Goal: Check status: Check status

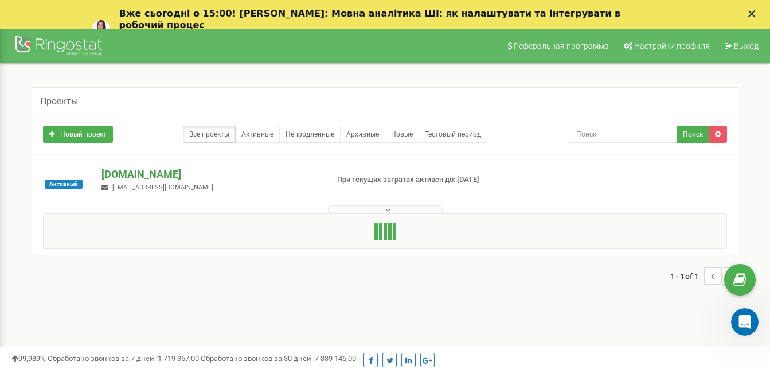
click at [155, 177] on p "[DOMAIN_NAME]" at bounding box center [209, 174] width 217 height 15
click at [363, 208] on button at bounding box center [385, 209] width 115 height 9
click at [186, 174] on p "[DOMAIN_NAME]" at bounding box center [209, 174] width 217 height 15
click at [134, 175] on p "[DOMAIN_NAME]" at bounding box center [209, 174] width 217 height 15
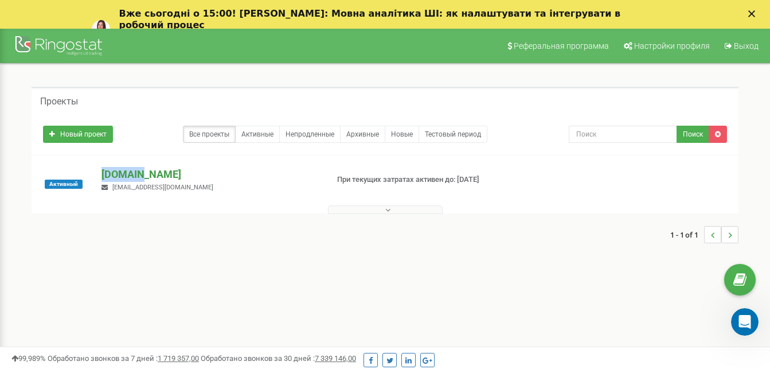
click at [134, 175] on p "[DOMAIN_NAME]" at bounding box center [209, 174] width 217 height 15
drag, startPoint x: 134, startPoint y: 175, endPoint x: 205, endPoint y: 177, distance: 71.1
click at [205, 177] on p "[DOMAIN_NAME]" at bounding box center [209, 174] width 217 height 15
click at [204, 177] on p "[DOMAIN_NAME]" at bounding box center [209, 174] width 217 height 15
click at [203, 175] on p "[DOMAIN_NAME]" at bounding box center [209, 174] width 217 height 15
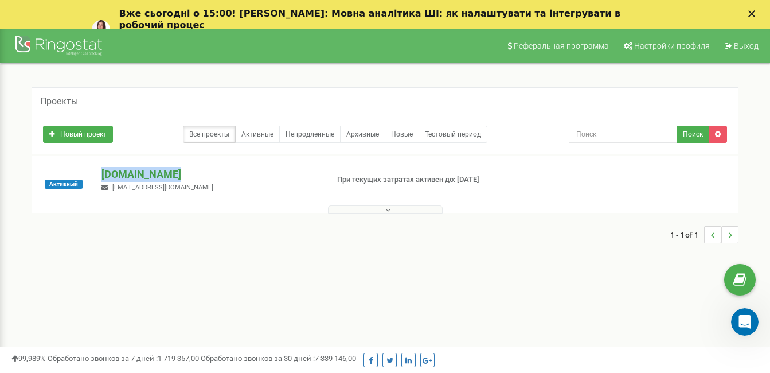
click at [203, 175] on p "[DOMAIN_NAME]" at bounding box center [209, 174] width 217 height 15
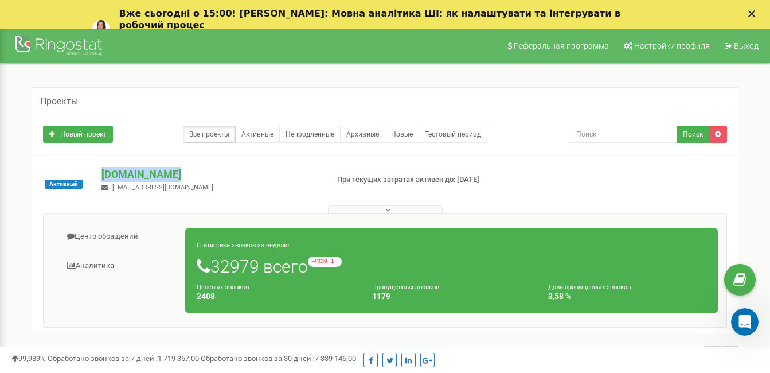
click at [115, 232] on link "Центр обращений" at bounding box center [119, 236] width 134 height 28
click at [115, 236] on link "Центр обращений" at bounding box center [119, 236] width 134 height 28
click at [137, 238] on link "Центр обращений" at bounding box center [119, 236] width 134 height 28
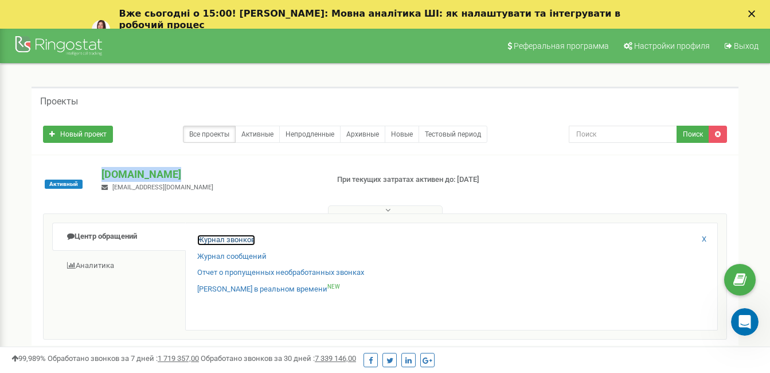
click at [224, 236] on link "Журнал звонков" at bounding box center [226, 239] width 58 height 11
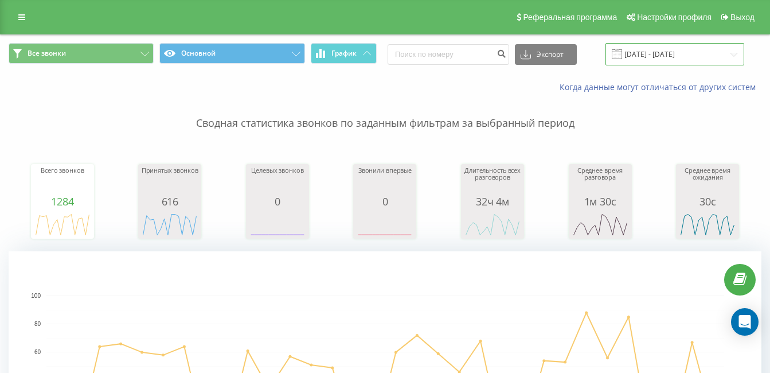
click at [665, 53] on input "19.07.2025 - 19.08.2025" at bounding box center [674, 54] width 139 height 22
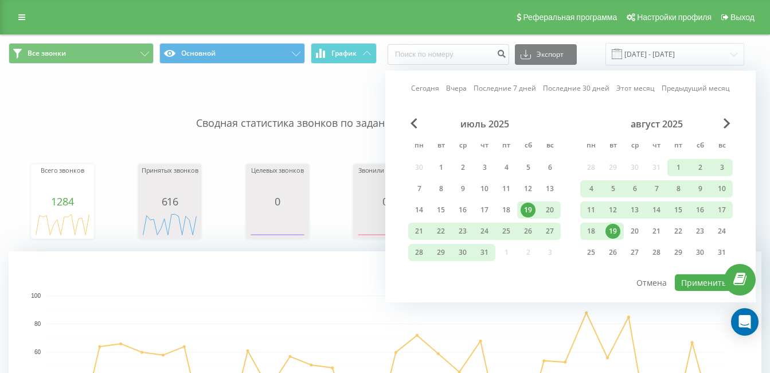
click at [617, 231] on div "19" at bounding box center [612, 231] width 15 height 15
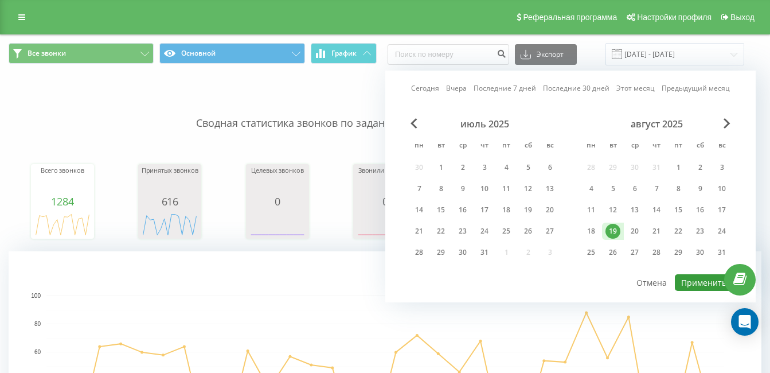
click at [693, 281] on button "Применить" at bounding box center [704, 282] width 58 height 17
type input "19.08.2025 - 19.08.2025"
